Goal: Register for event/course

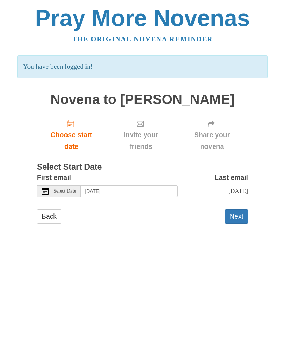
click at [58, 189] on span "Select Date" at bounding box center [65, 191] width 23 height 5
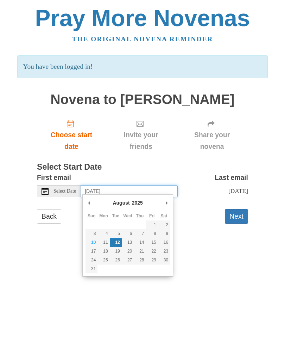
type input "Sunday, August 10th"
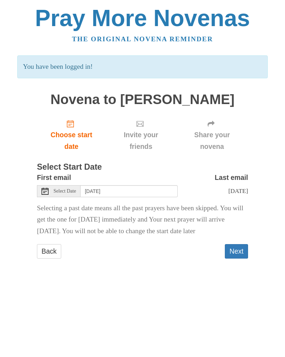
click at [239, 247] on button "Next" at bounding box center [236, 251] width 23 height 14
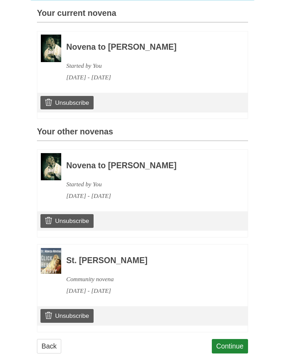
scroll to position [189, 0]
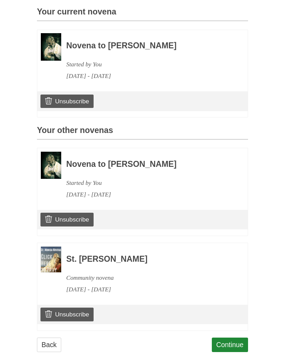
click at [136, 164] on h3 "Novena to [PERSON_NAME]" at bounding box center [147, 164] width 163 height 9
click at [114, 189] on div "August 5, 2025 - August 14, 2025" at bounding box center [147, 195] width 163 height 12
click at [101, 199] on div "Novena to Padre Pio Started by You August 5, 2025 - August 14, 2025 Unsubscribe" at bounding box center [142, 192] width 211 height 88
click at [107, 177] on div "Started by You" at bounding box center [147, 183] width 163 height 12
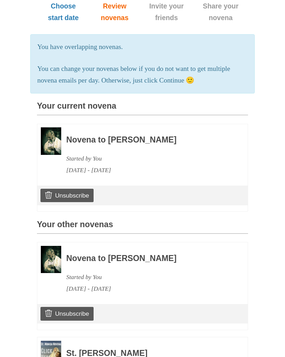
scroll to position [94, 0]
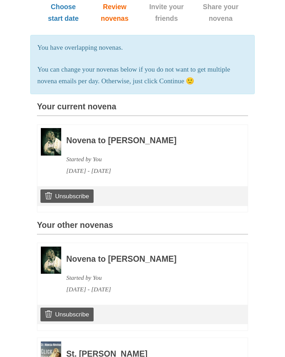
click at [81, 195] on link "Unsubscribe" at bounding box center [67, 195] width 53 height 13
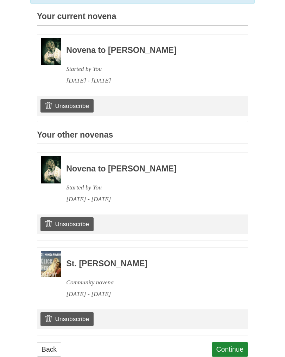
scroll to position [189, 0]
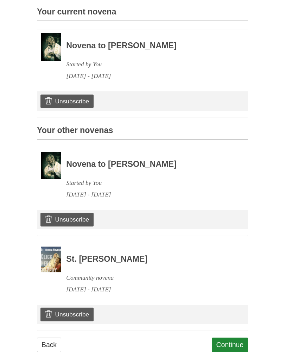
click at [234, 341] on link "Continue" at bounding box center [230, 344] width 37 height 14
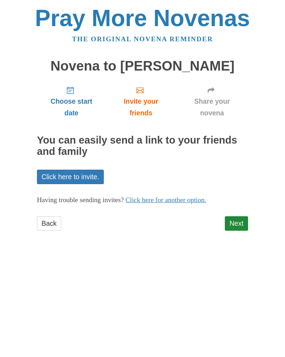
click at [240, 224] on link "Next" at bounding box center [236, 223] width 23 height 14
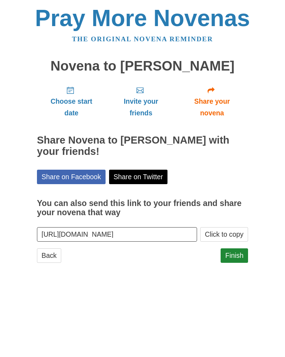
click at [238, 259] on link "Finish" at bounding box center [234, 255] width 27 height 14
